Goal: Task Accomplishment & Management: Use online tool/utility

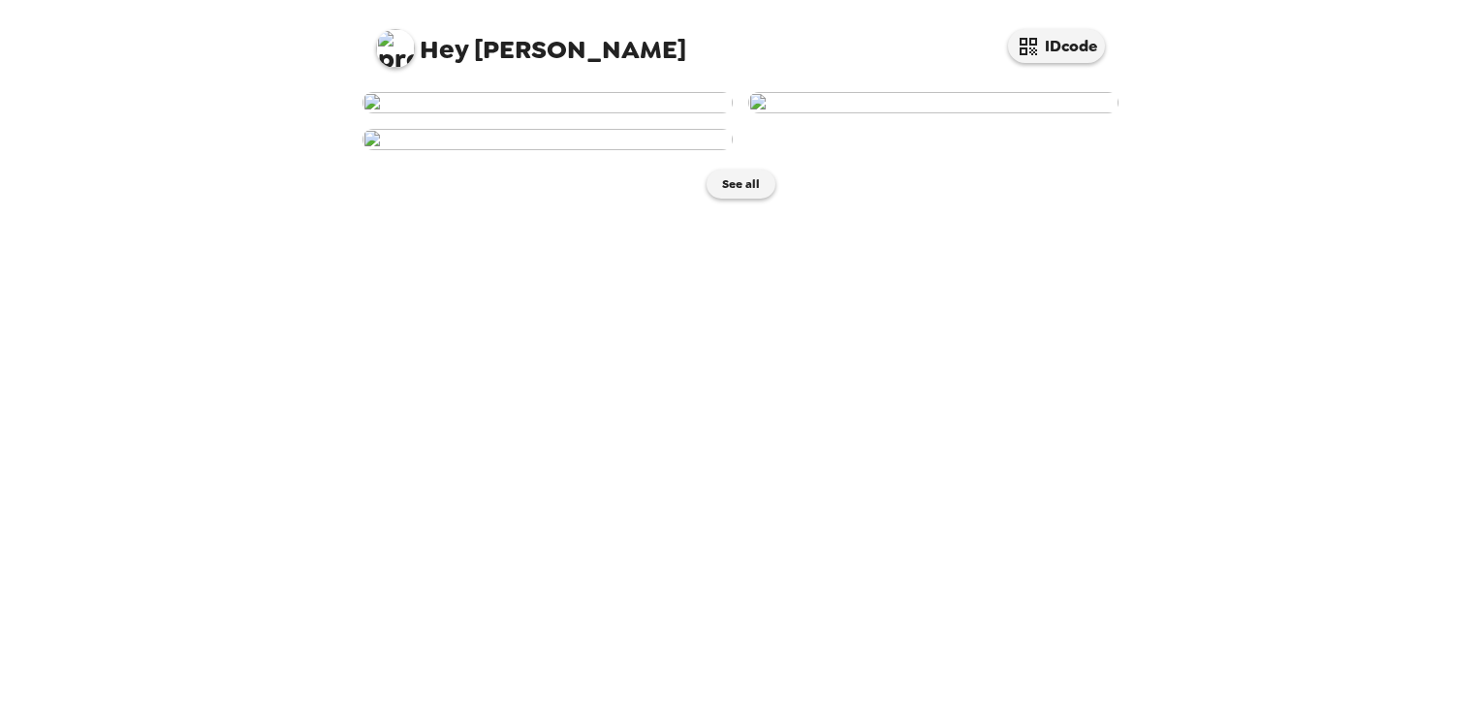
click at [916, 113] on img at bounding box center [933, 102] width 370 height 21
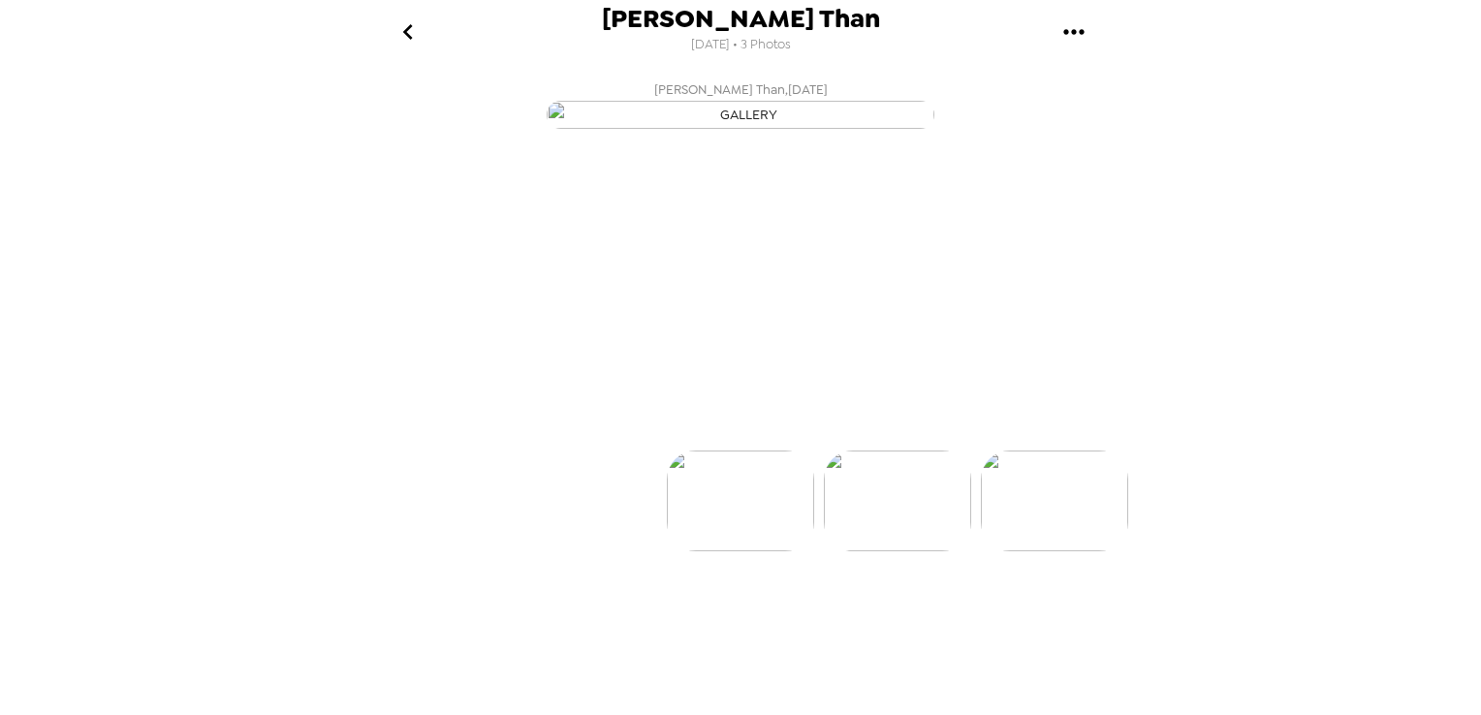
scroll to position [0, 155]
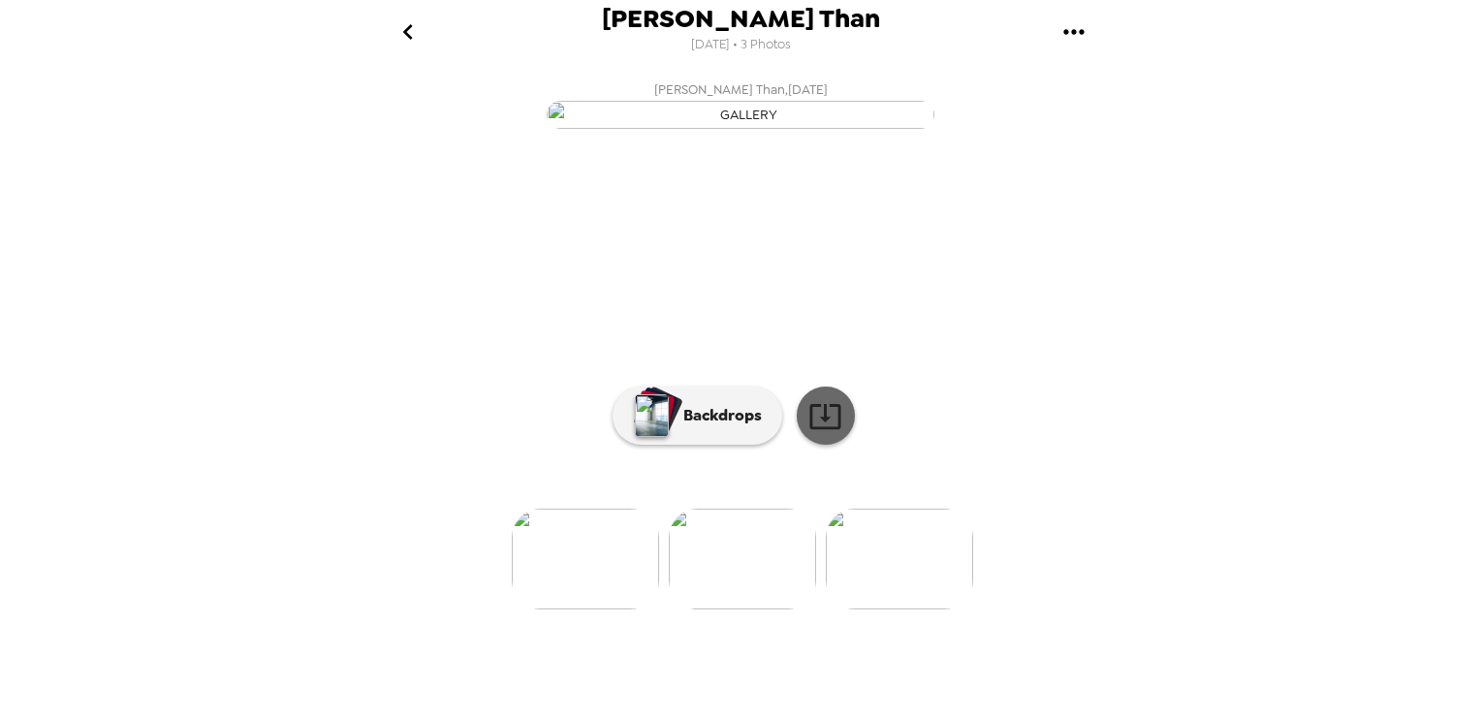
click at [798, 445] on link at bounding box center [826, 416] width 58 height 58
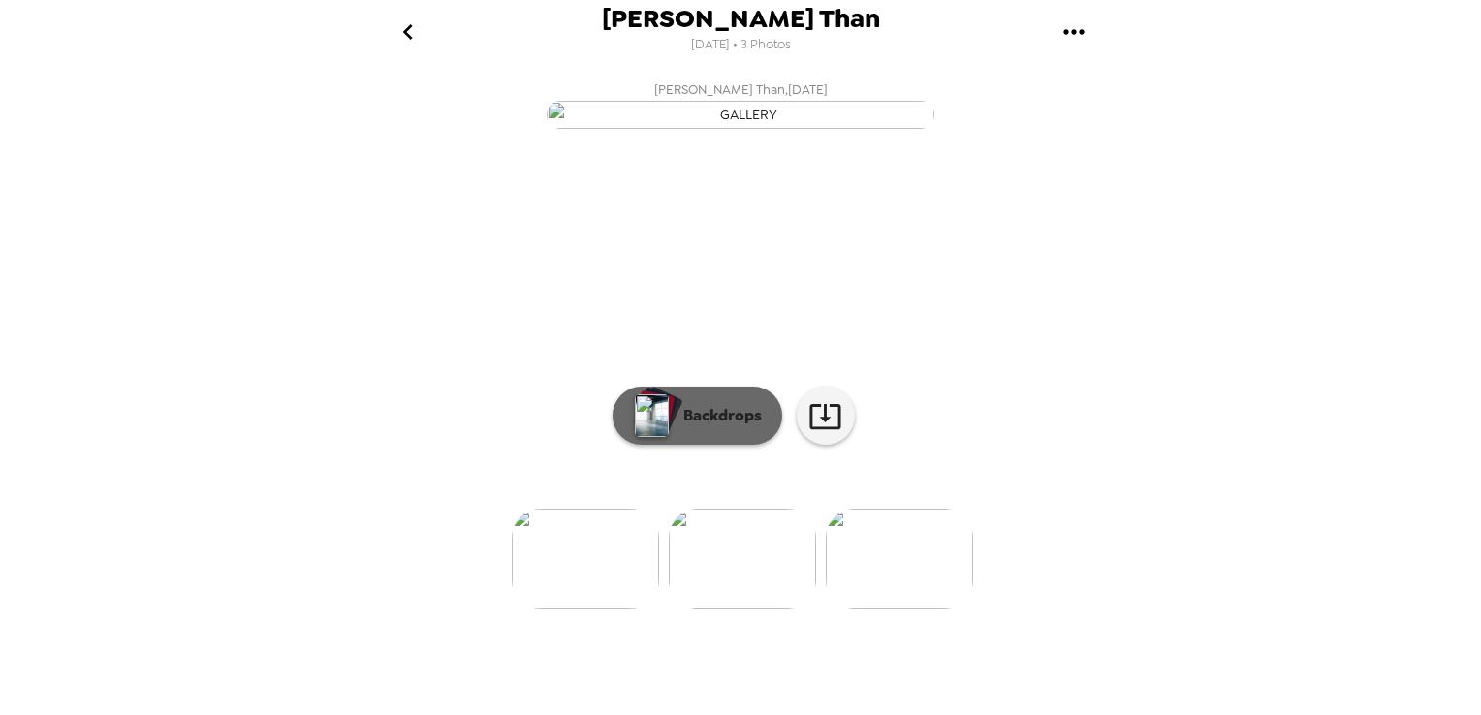
click at [713, 427] on p "Backdrops" at bounding box center [718, 415] width 88 height 23
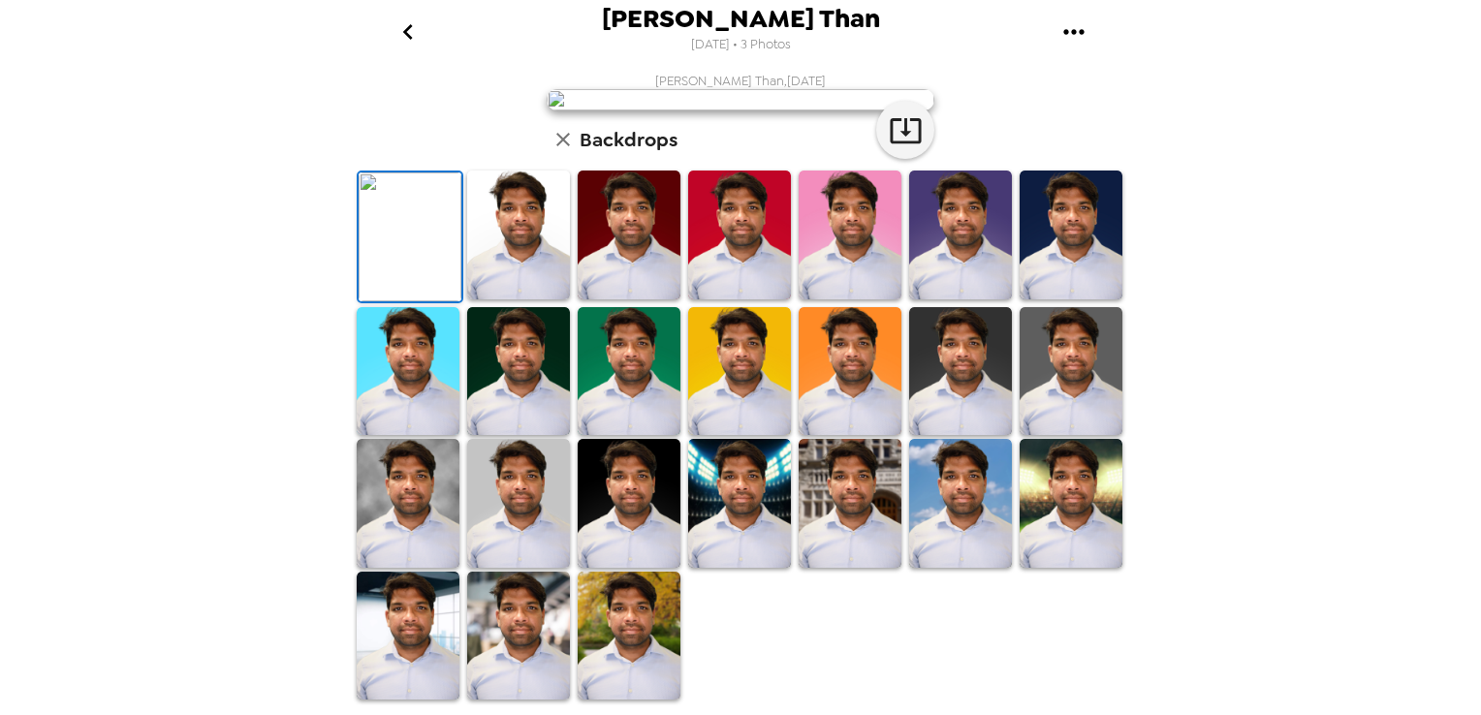
scroll to position [538, 0]
click at [403, 647] on img at bounding box center [408, 636] width 103 height 129
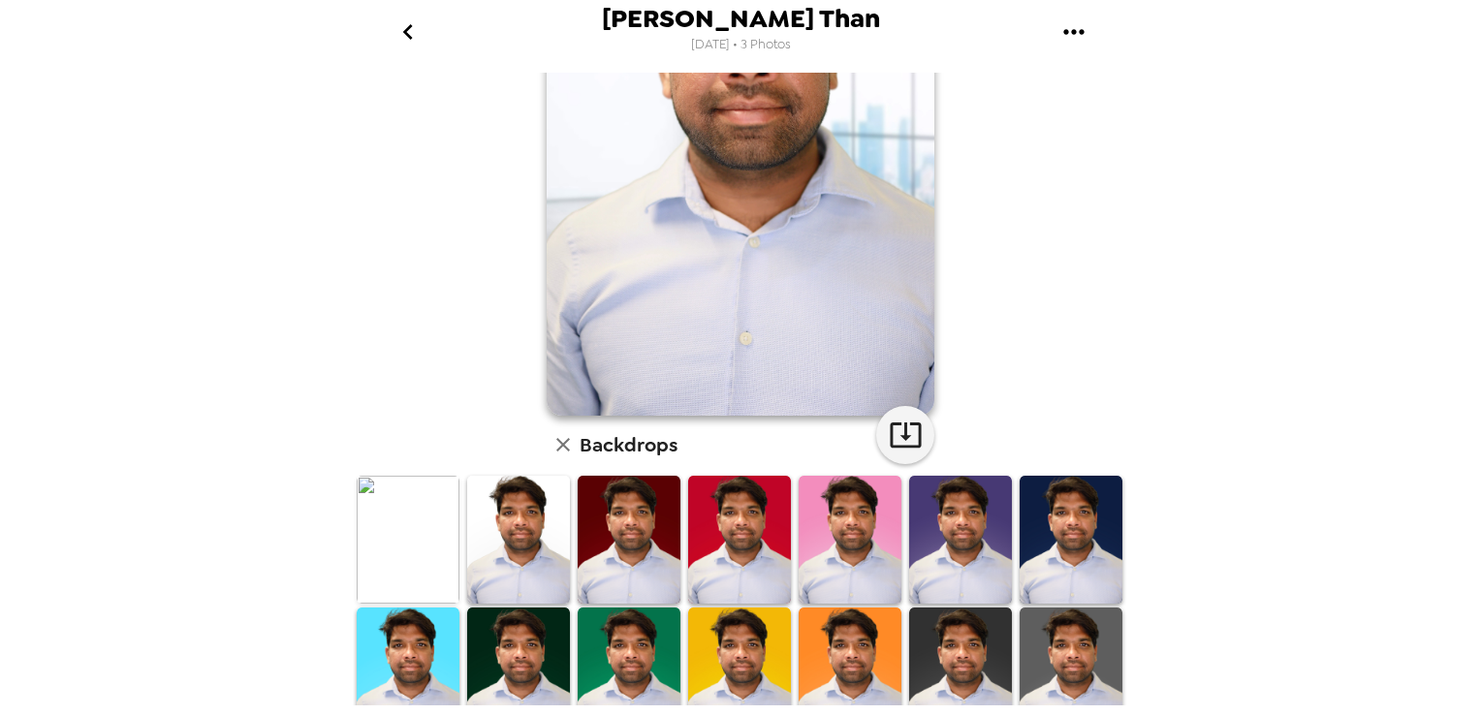
scroll to position [250, 0]
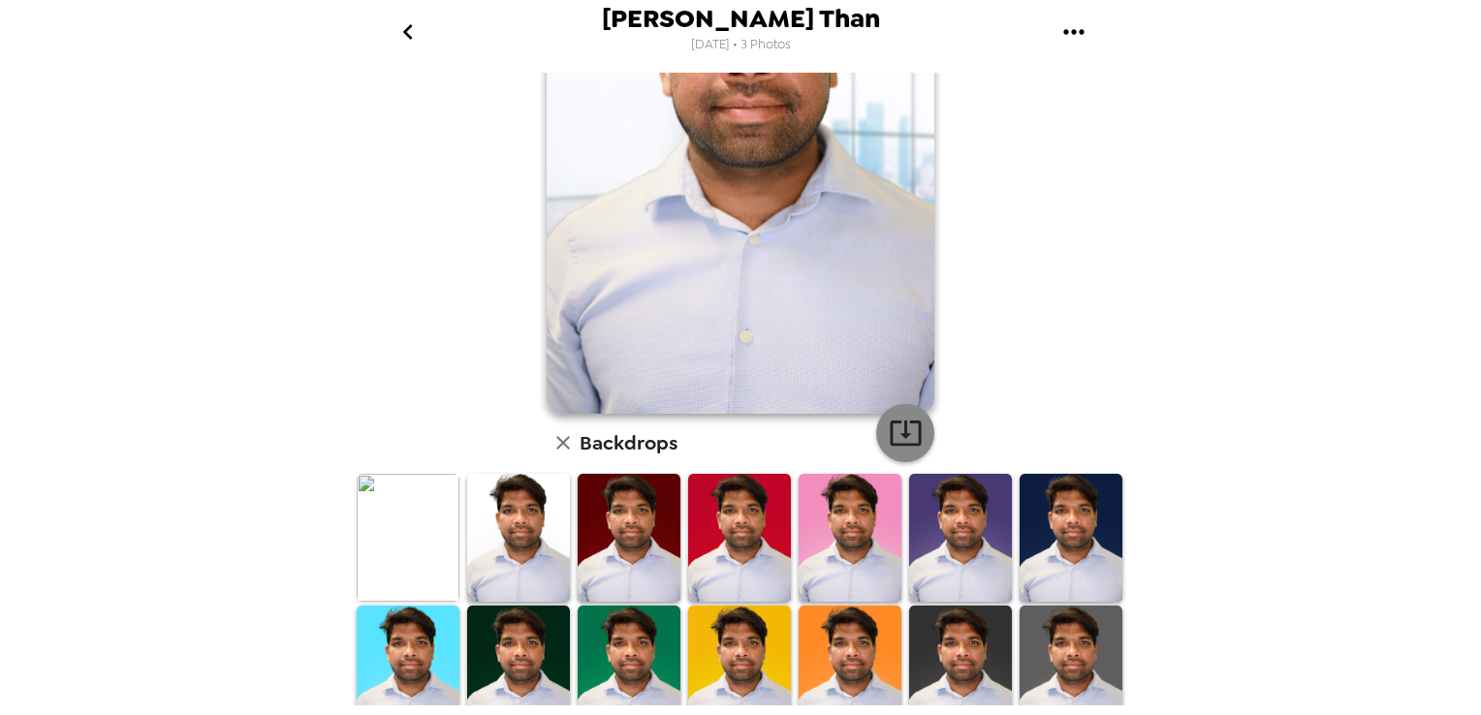
click at [900, 430] on icon "button" at bounding box center [906, 433] width 34 height 34
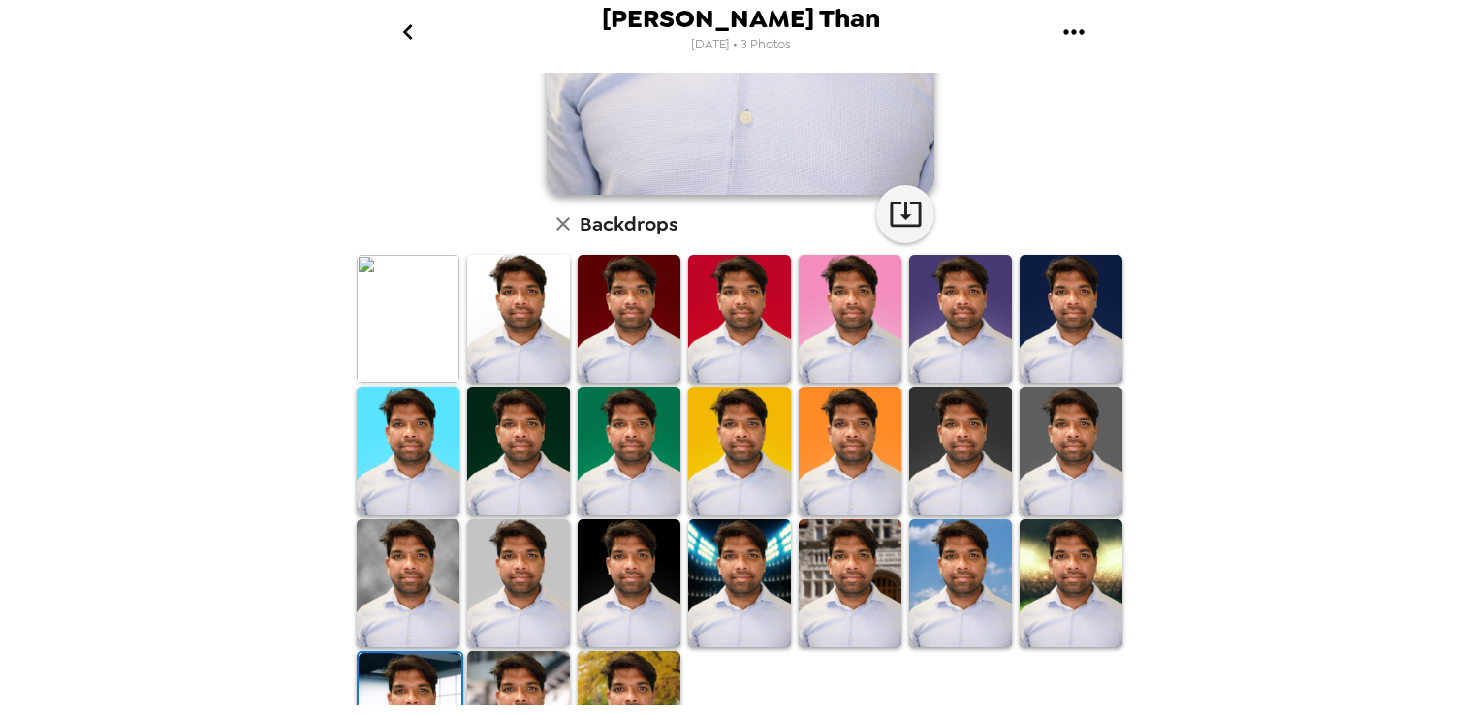
scroll to position [504, 0]
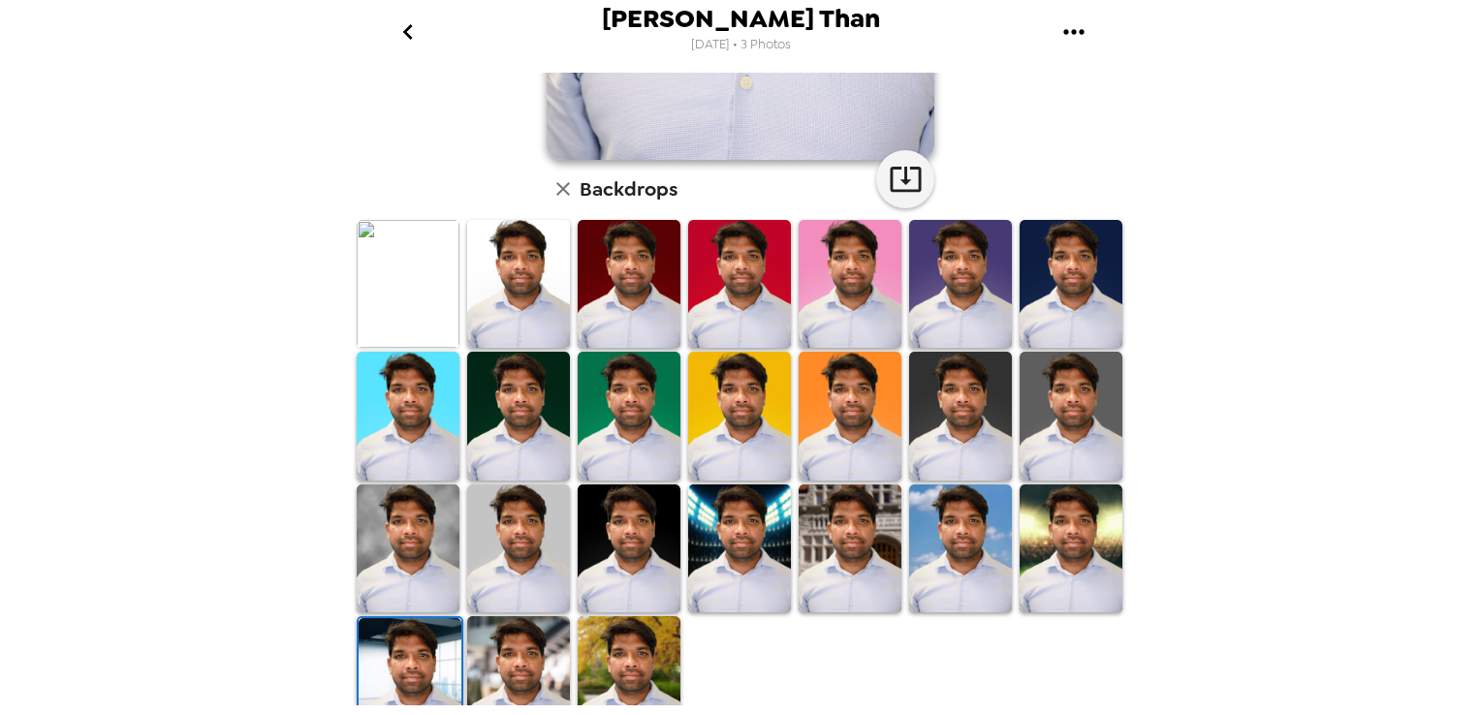
click at [636, 671] on img at bounding box center [629, 680] width 103 height 129
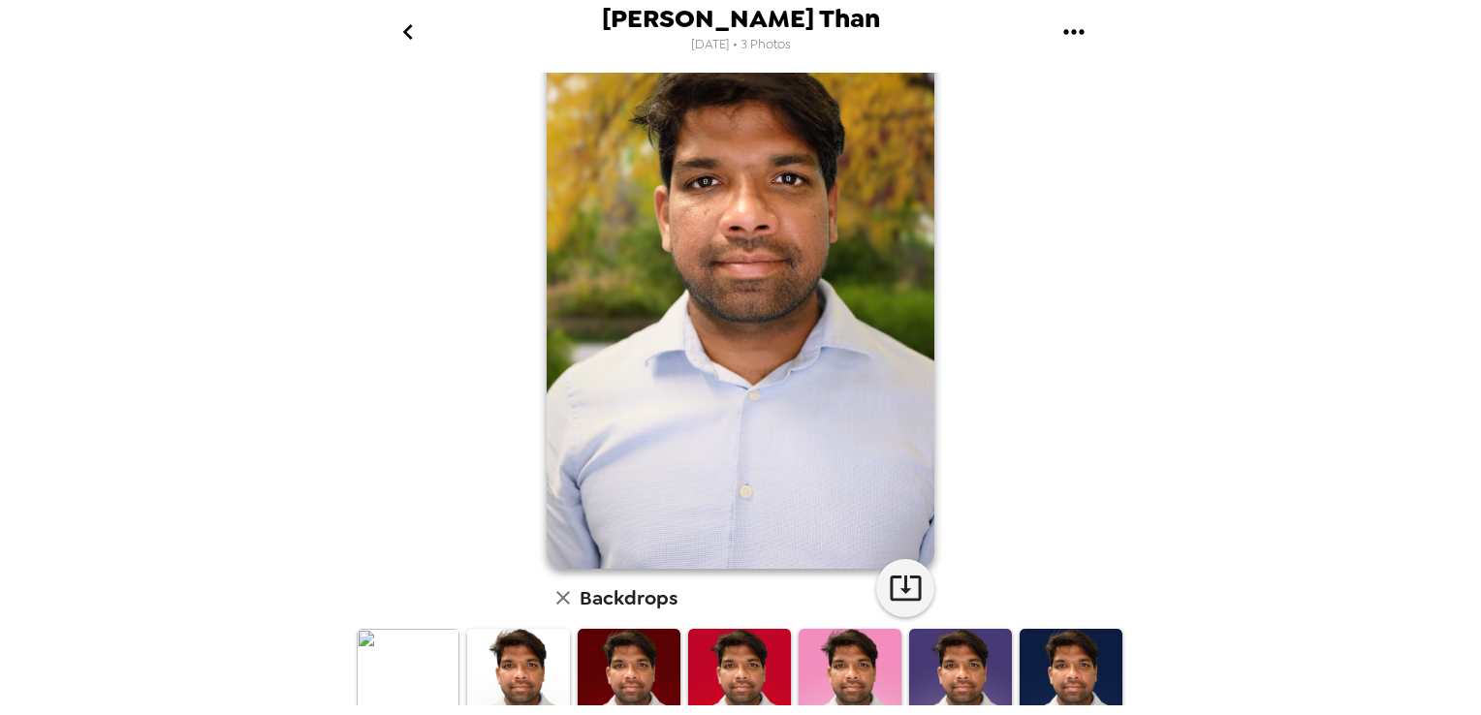
scroll to position [96, 0]
click at [895, 597] on icon "button" at bounding box center [906, 587] width 34 height 34
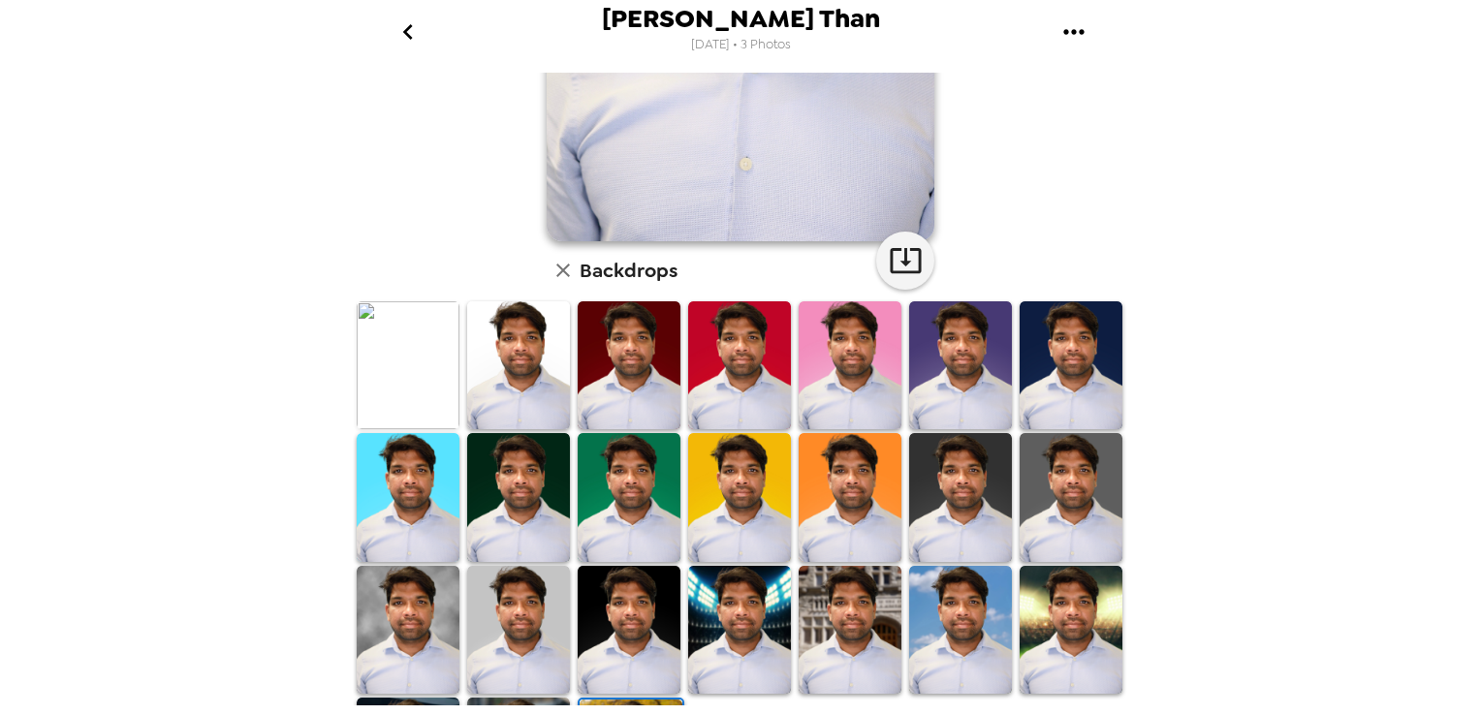
scroll to position [537, 0]
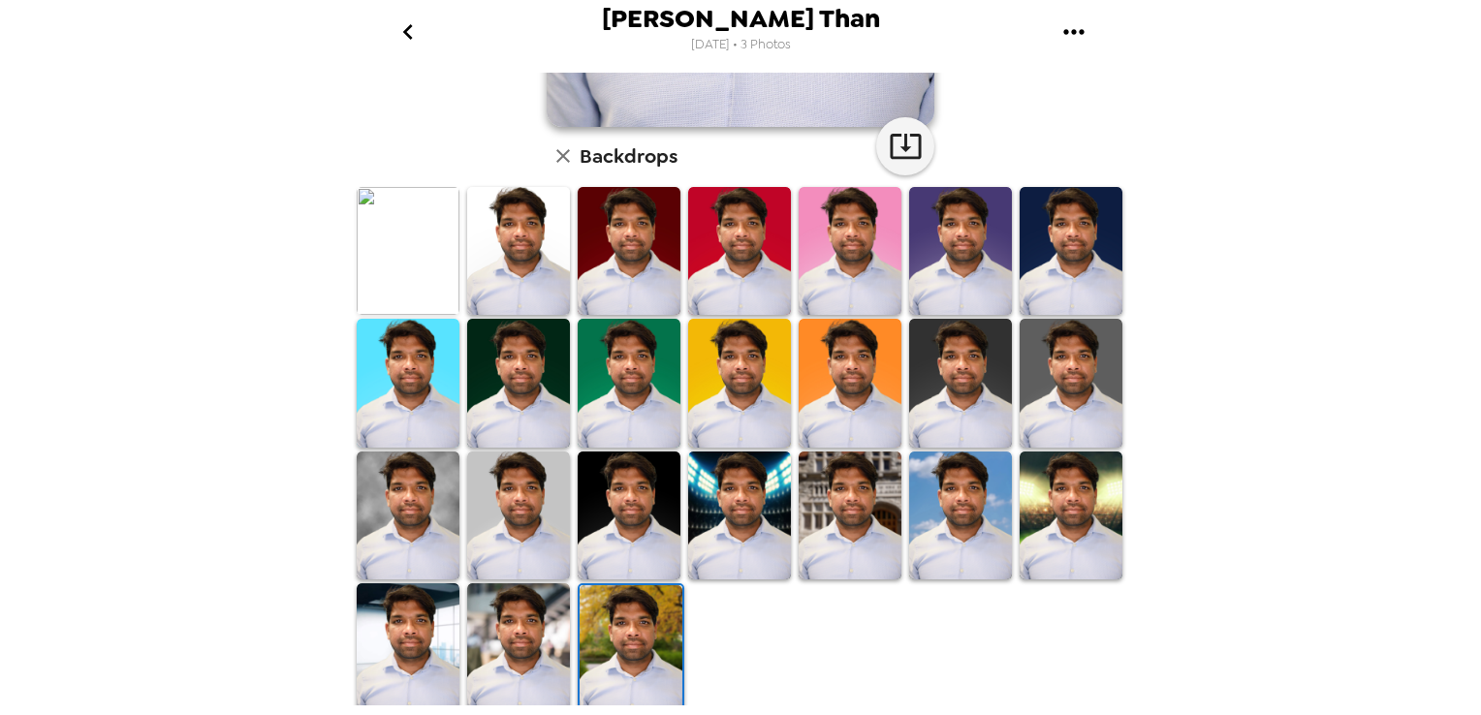
click at [954, 532] on img at bounding box center [960, 516] width 103 height 129
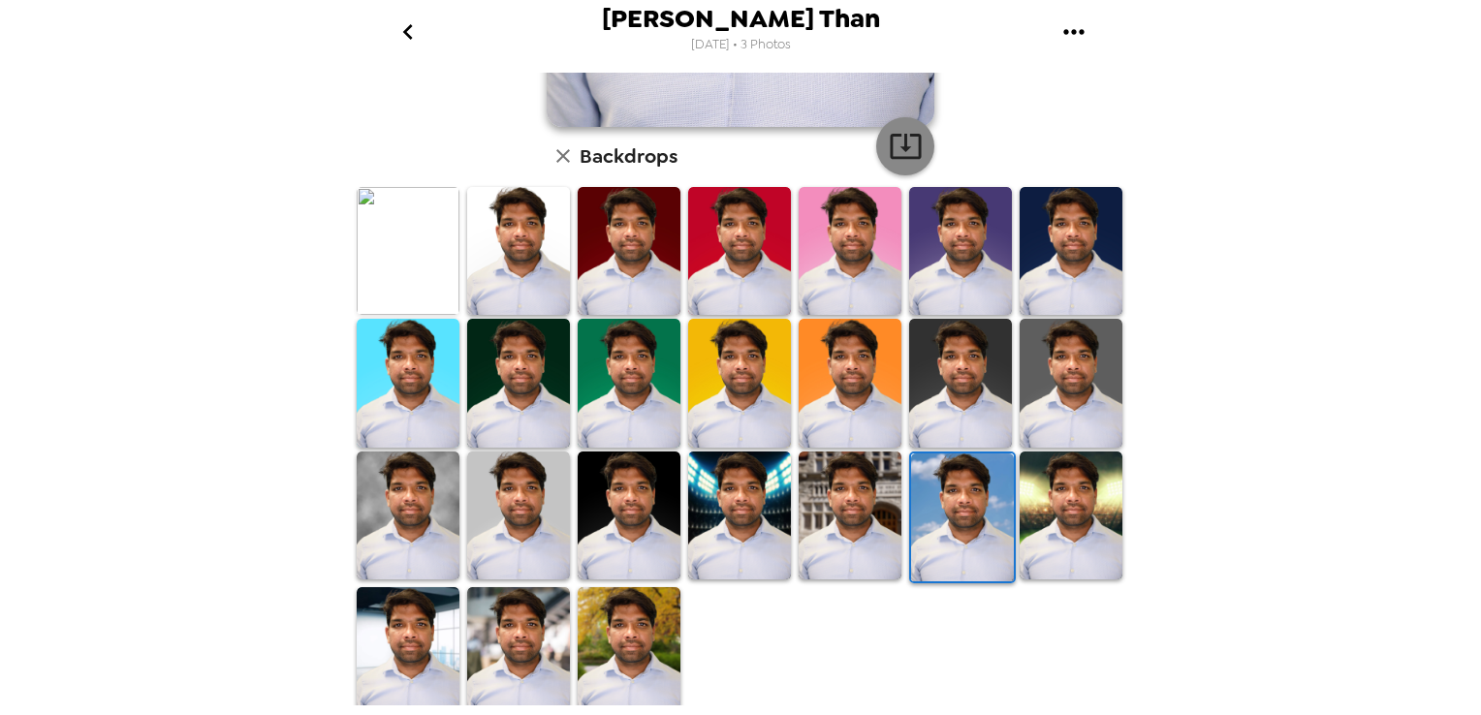
click at [892, 131] on icon "button" at bounding box center [906, 146] width 34 height 34
click at [528, 256] on img at bounding box center [518, 251] width 103 height 129
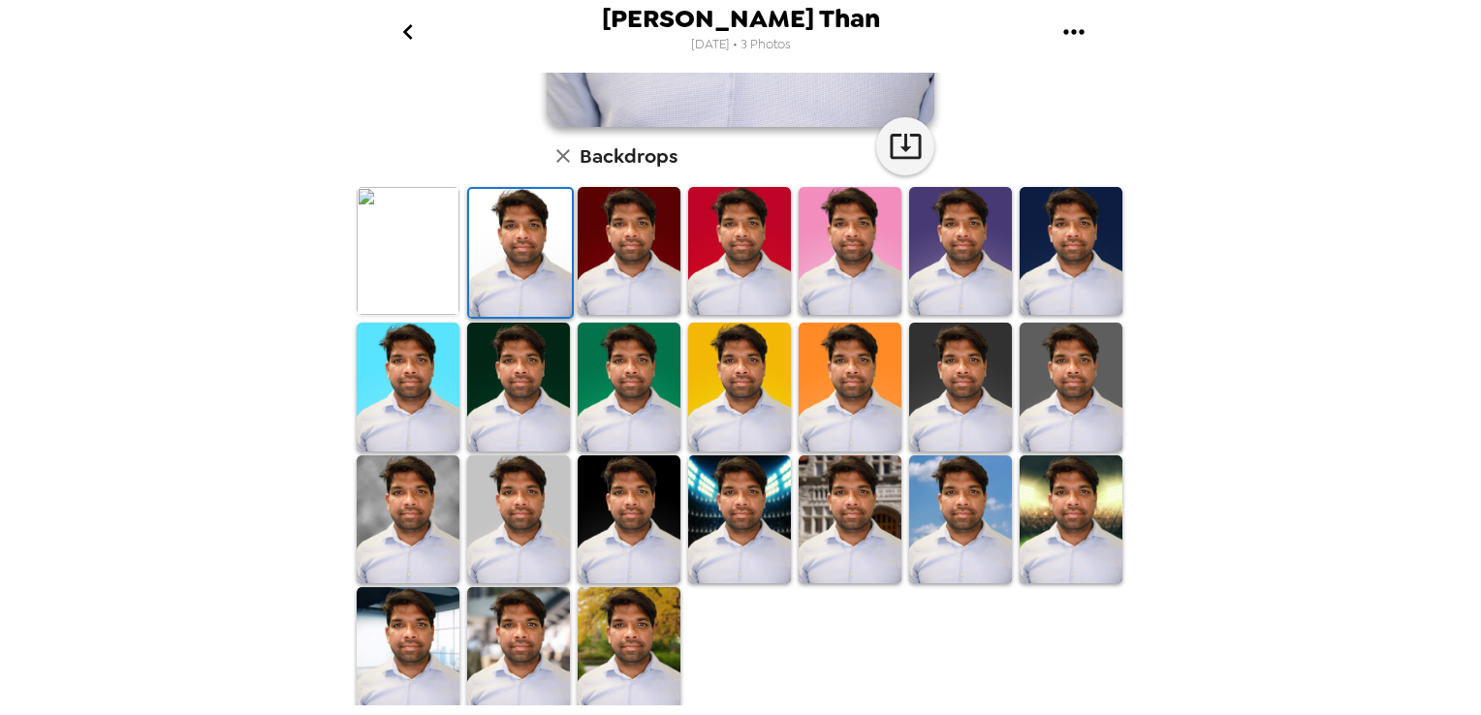
click at [898, 148] on icon "button" at bounding box center [905, 146] width 31 height 25
click at [1435, 83] on div "Adithya Than 9/25/2025 • 3 Photos Adithya Than , 09-23-2025 Backdrops" at bounding box center [740, 357] width 1481 height 715
click at [848, 508] on img at bounding box center [850, 519] width 103 height 129
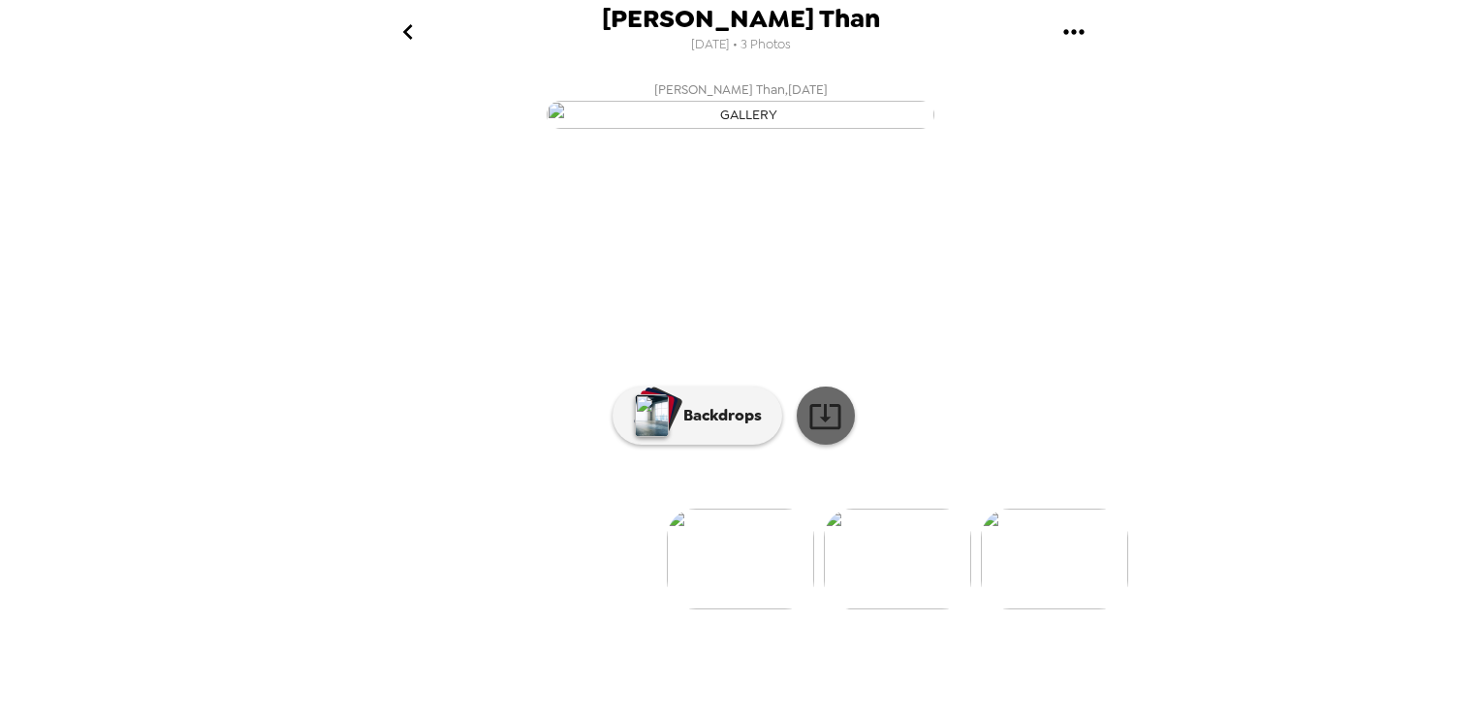
click at [825, 433] on icon at bounding box center [825, 416] width 34 height 34
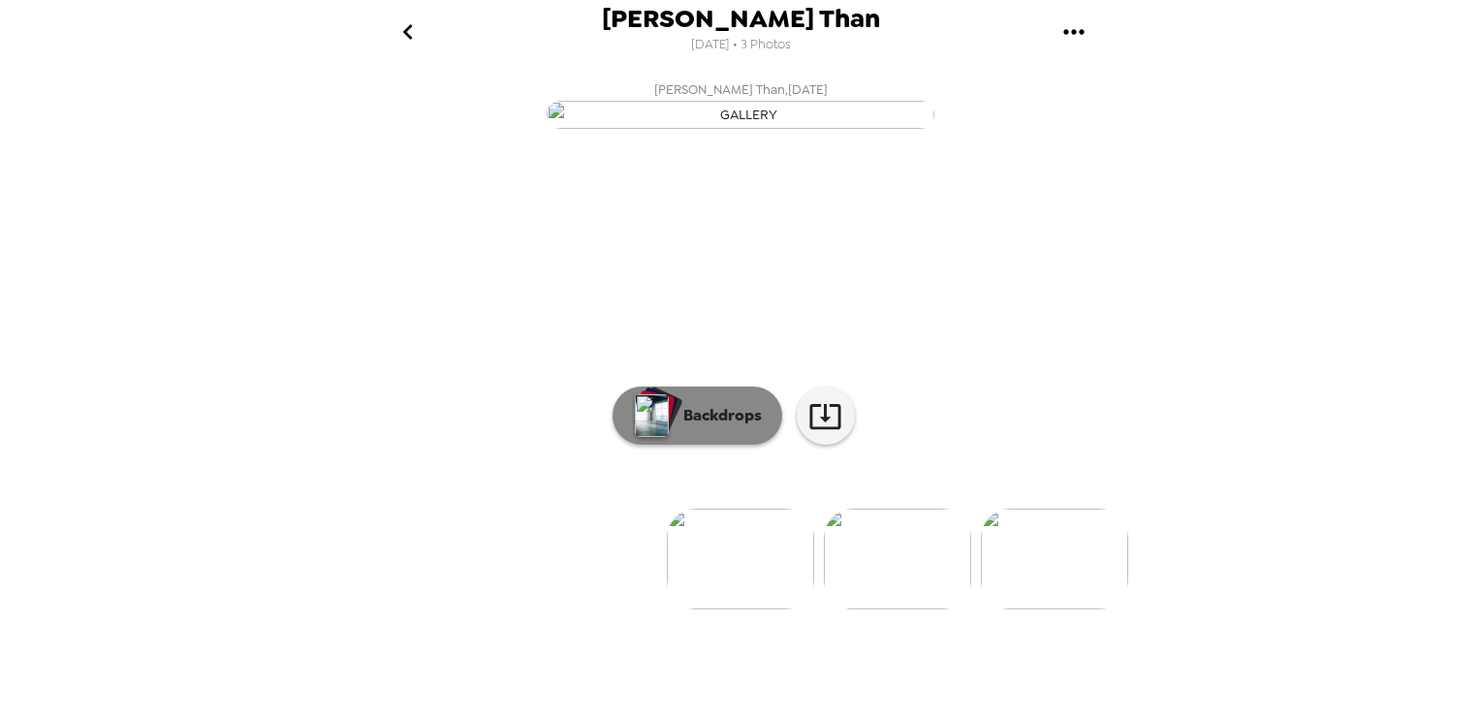
click at [720, 427] on p "Backdrops" at bounding box center [718, 415] width 88 height 23
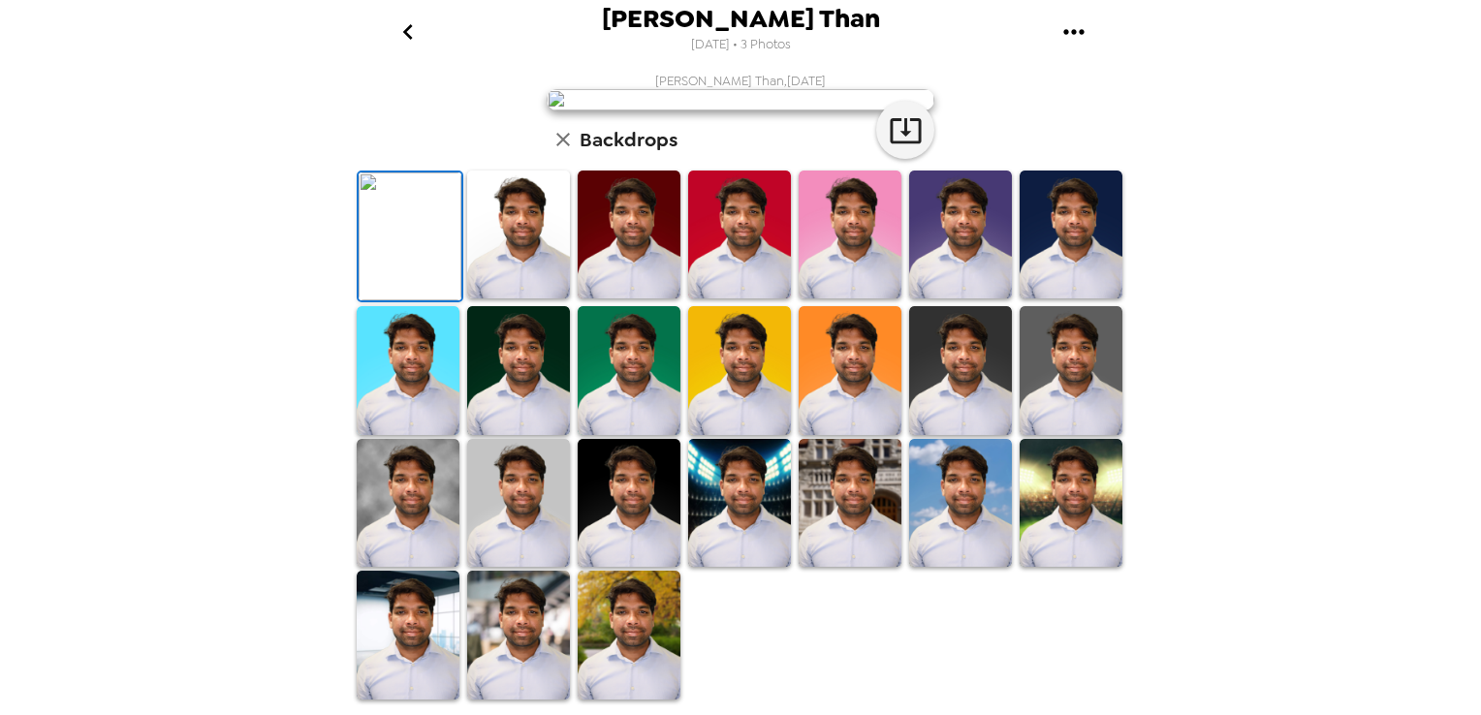
scroll to position [502, 0]
click at [440, 647] on img at bounding box center [408, 635] width 103 height 128
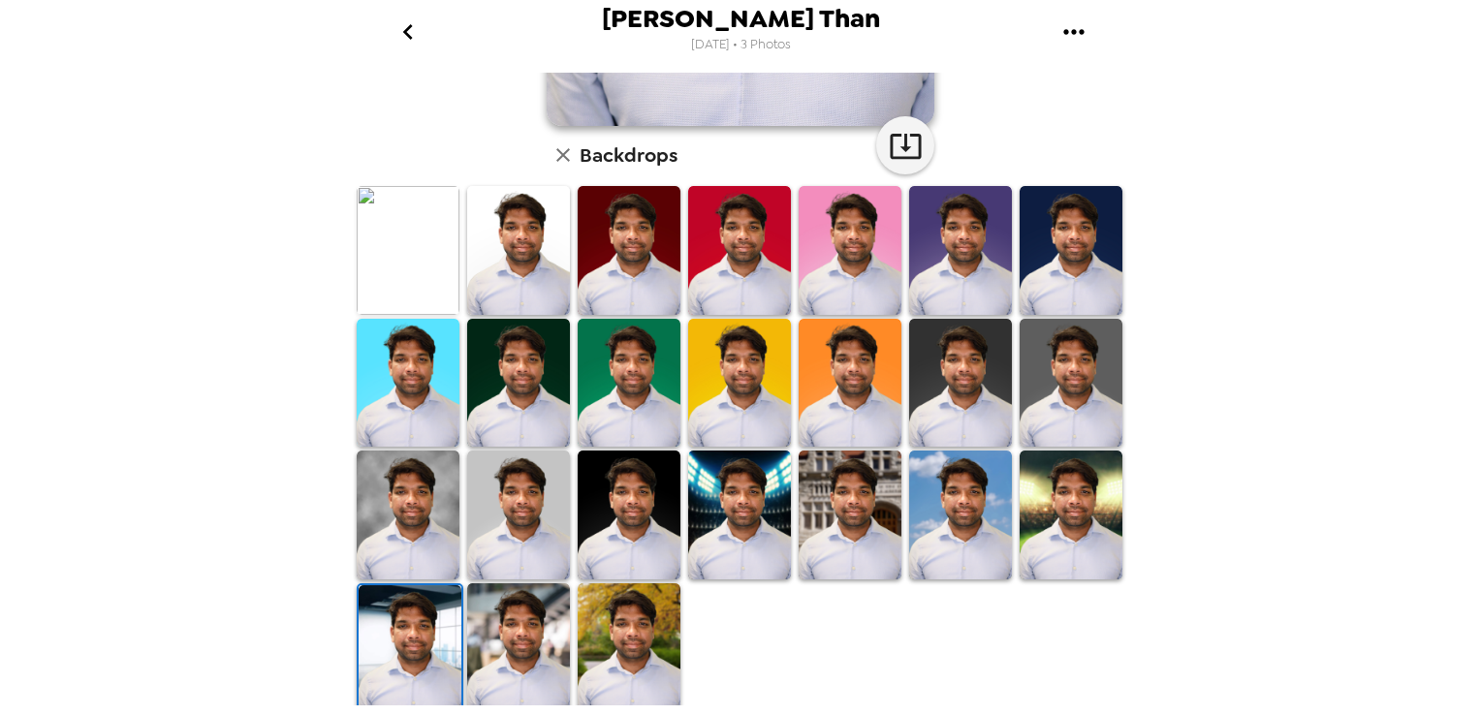
click at [909, 160] on icon "button" at bounding box center [906, 146] width 34 height 34
click at [507, 640] on img at bounding box center [518, 647] width 103 height 128
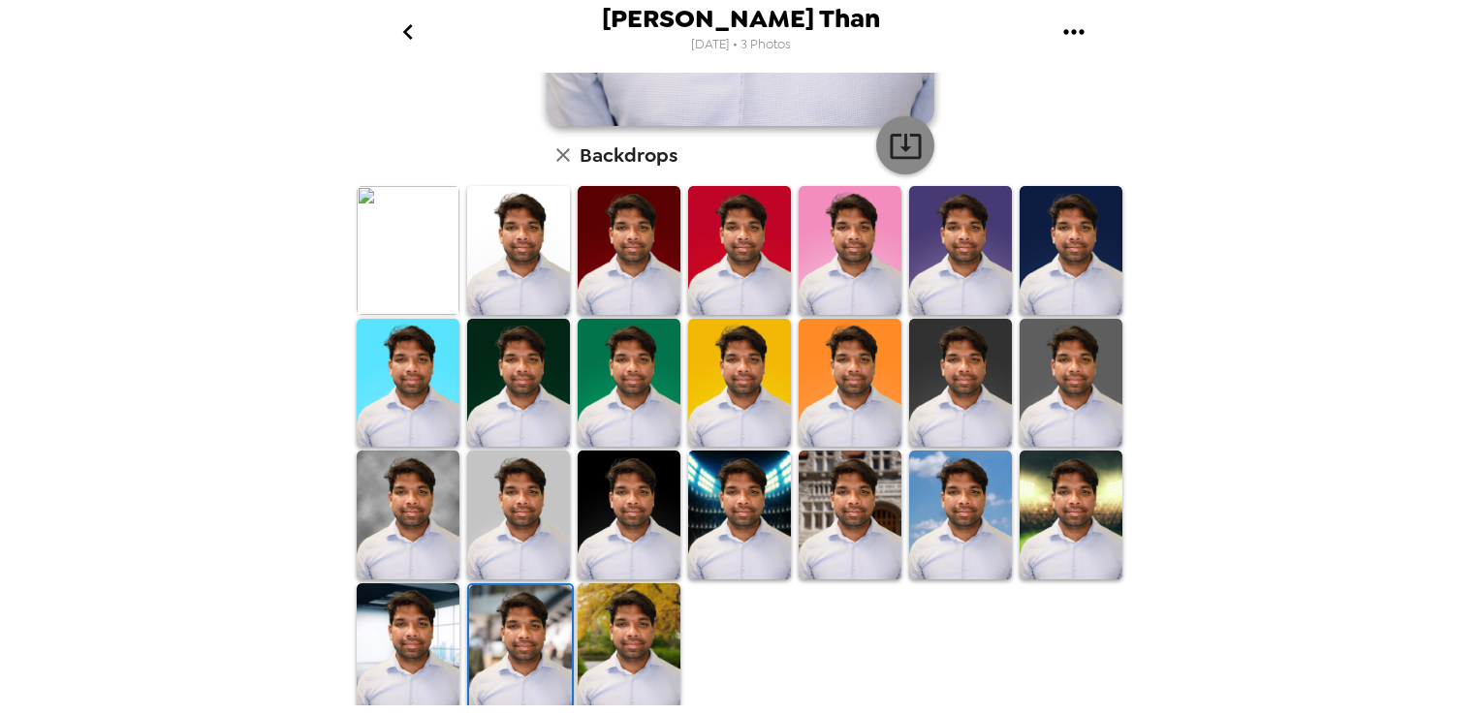
click at [903, 141] on icon "button" at bounding box center [906, 146] width 34 height 34
click at [628, 650] on img at bounding box center [629, 647] width 103 height 128
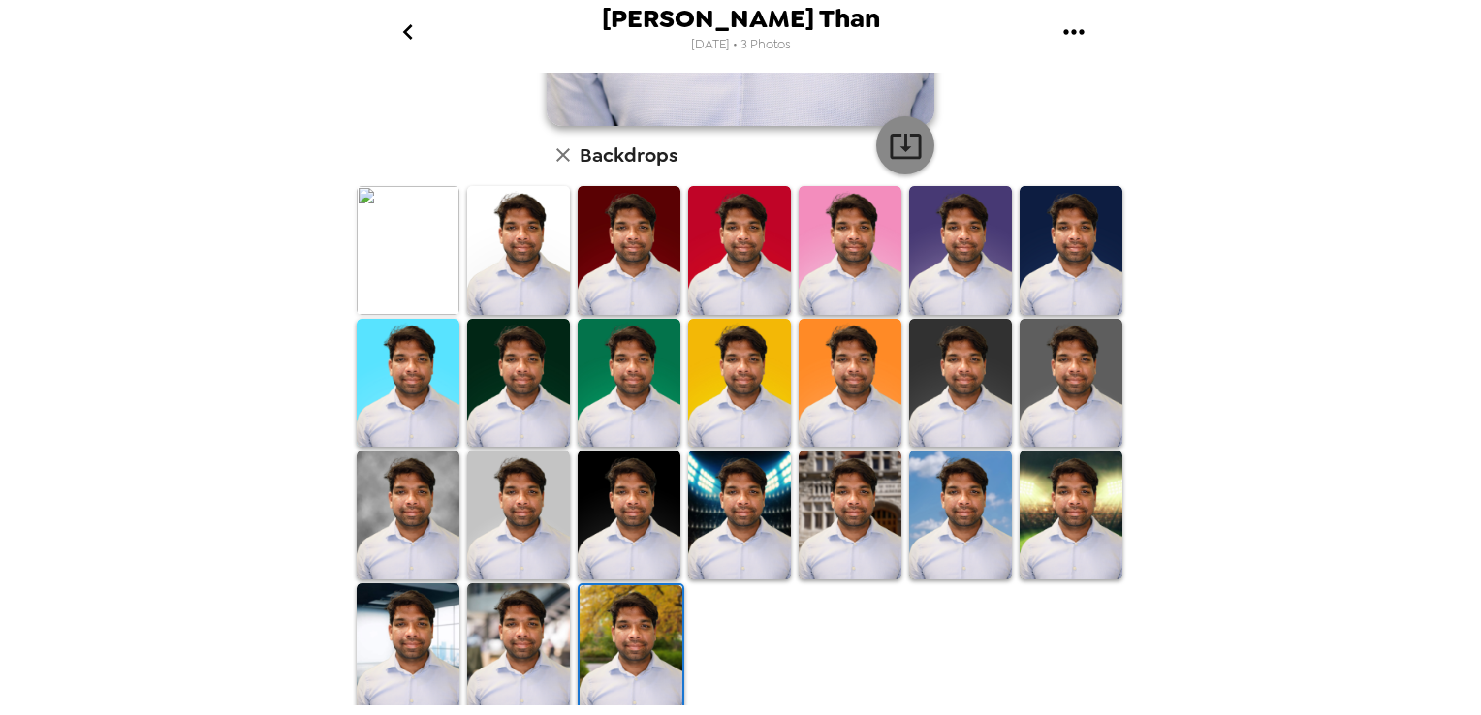
click at [890, 151] on icon "button" at bounding box center [905, 146] width 31 height 25
click at [982, 657] on div at bounding box center [744, 450] width 783 height 533
click at [507, 255] on img at bounding box center [518, 250] width 103 height 128
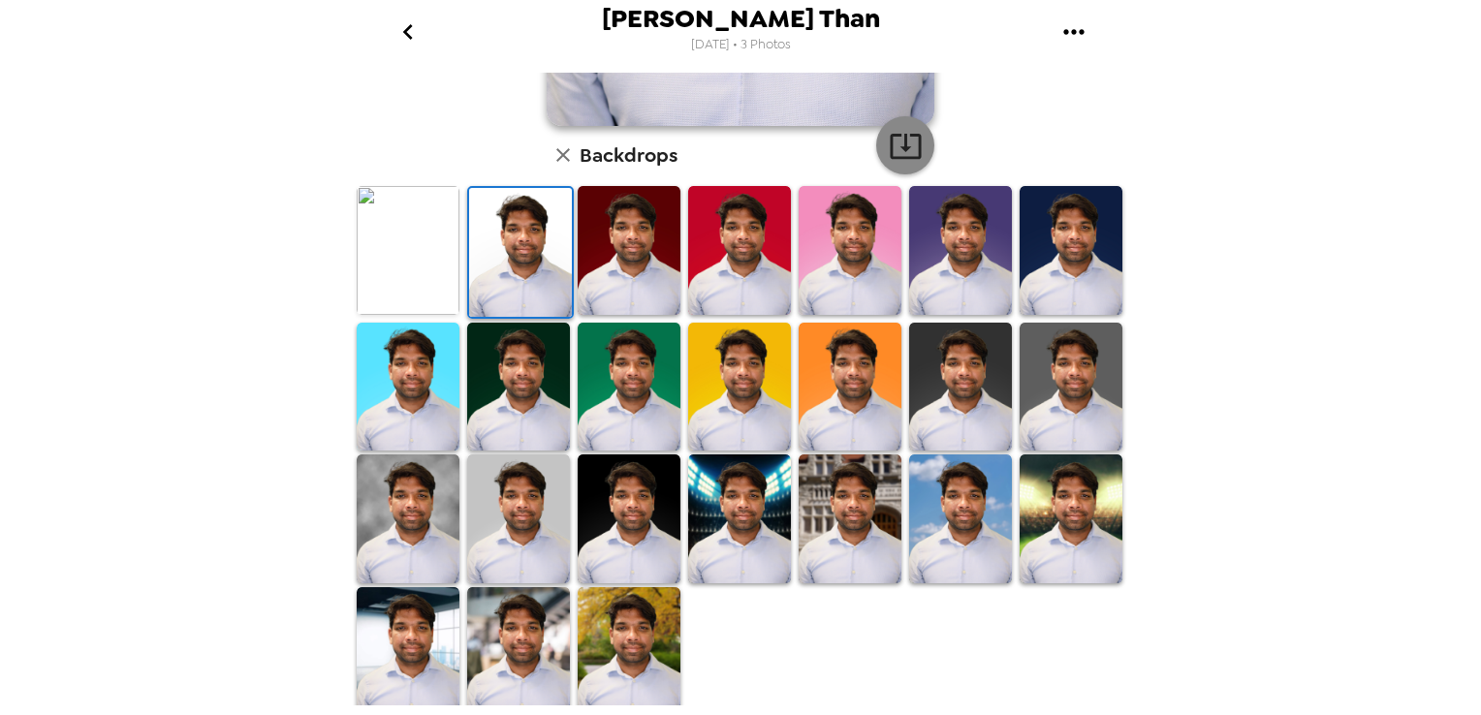
click at [900, 147] on icon "button" at bounding box center [905, 146] width 31 height 25
click at [528, 542] on img at bounding box center [518, 519] width 103 height 128
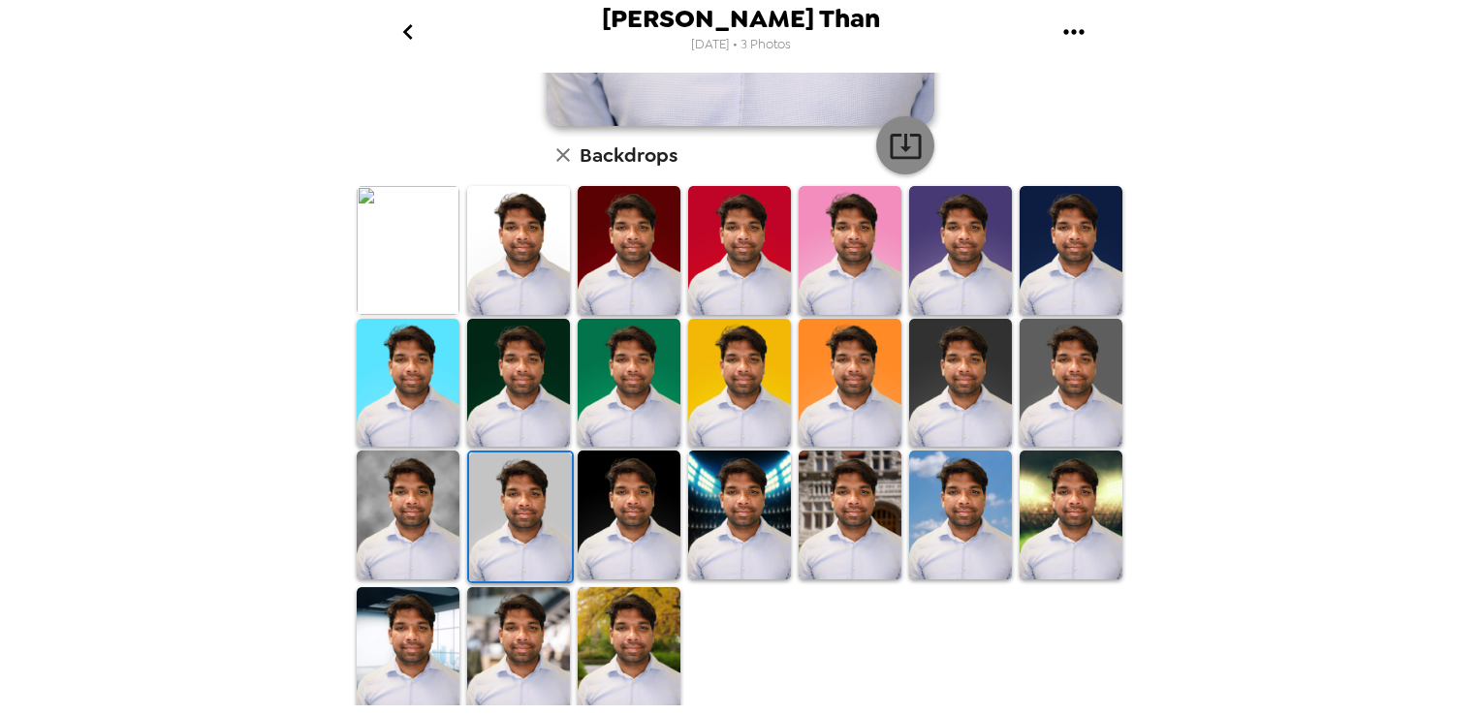
click at [905, 147] on icon "button" at bounding box center [906, 146] width 34 height 34
click at [966, 535] on img at bounding box center [960, 515] width 103 height 128
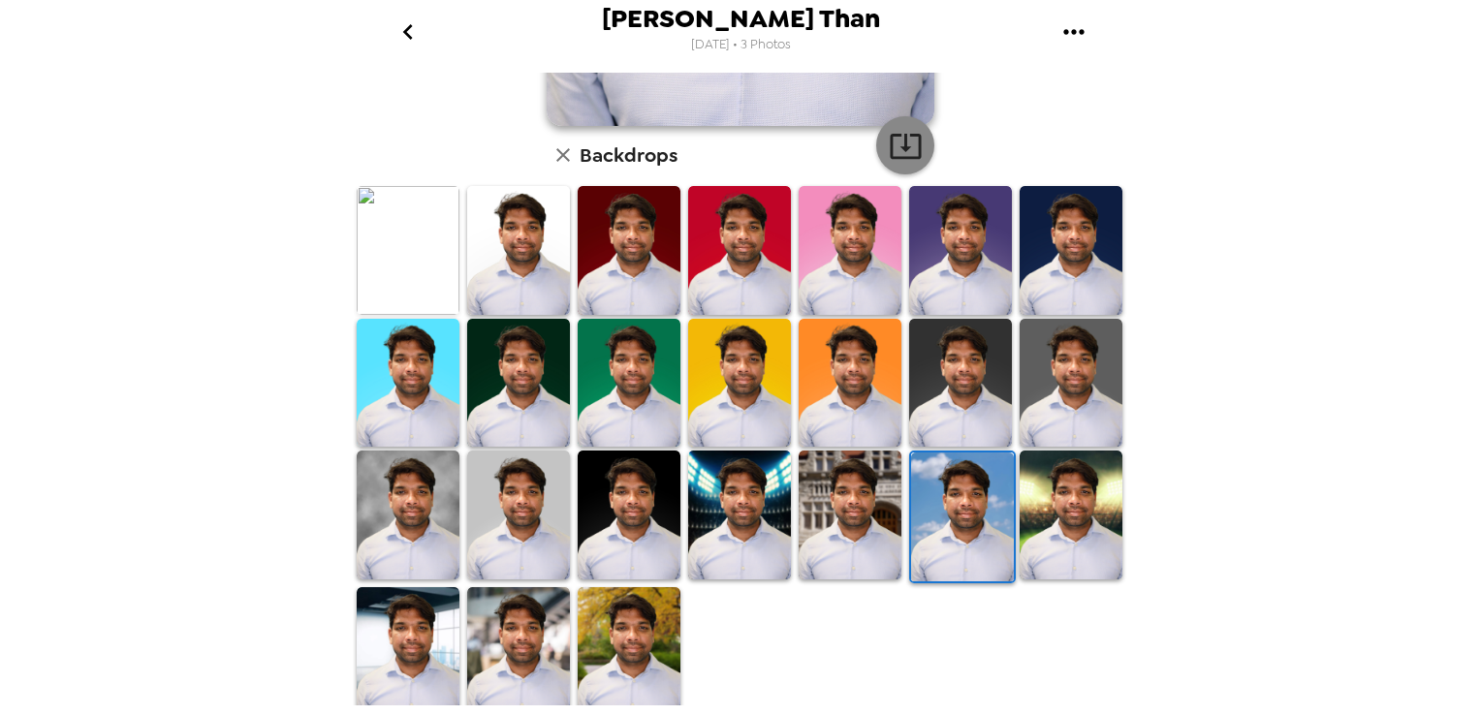
click at [894, 147] on icon "button" at bounding box center [905, 146] width 31 height 25
click at [861, 652] on div at bounding box center [744, 450] width 783 height 533
